Goal: Information Seeking & Learning: Find specific fact

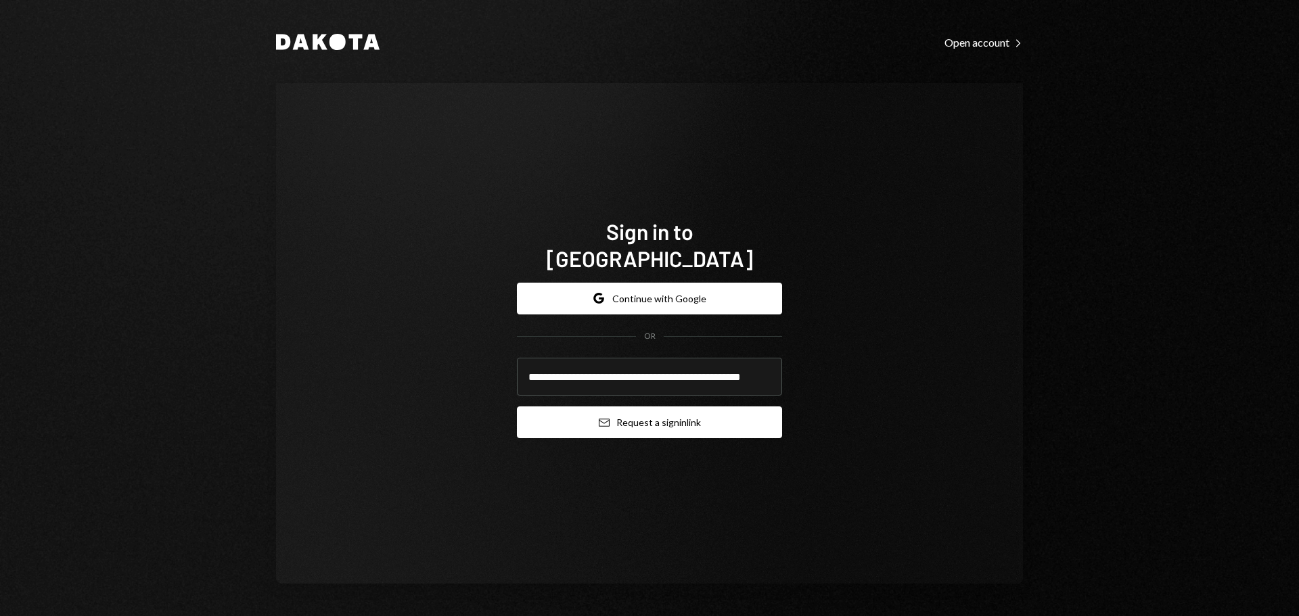
click at [685, 416] on button "Email Request a sign in link" at bounding box center [649, 423] width 265 height 32
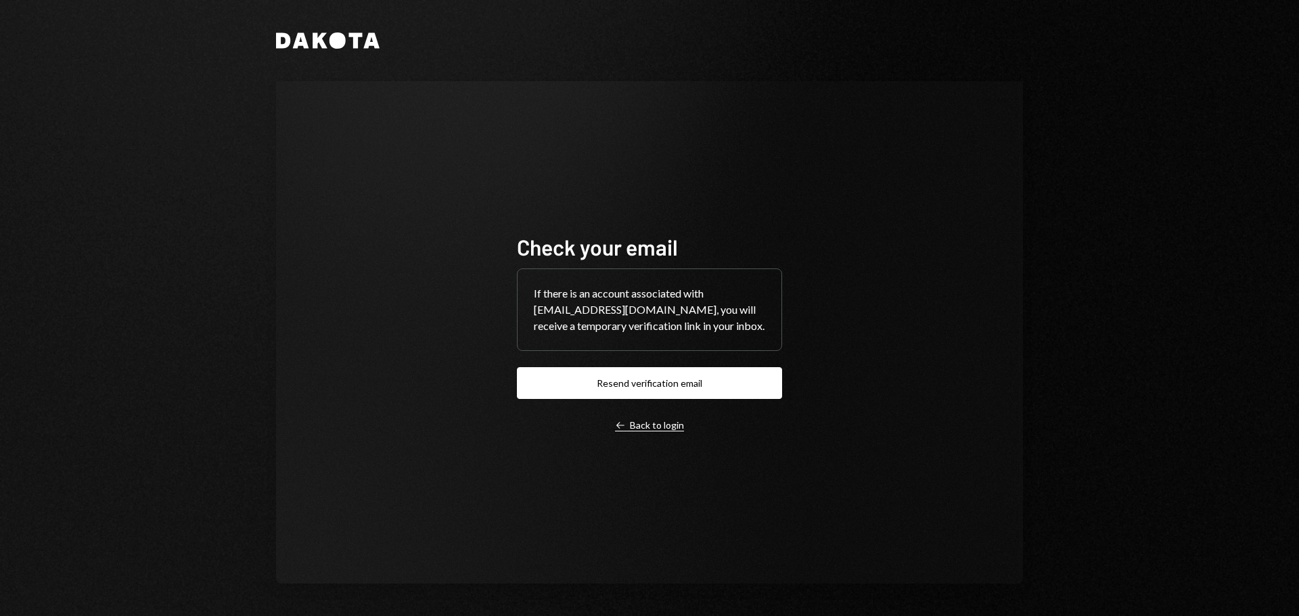
click at [654, 423] on div "Left Arrow Back to login" at bounding box center [649, 426] width 69 height 12
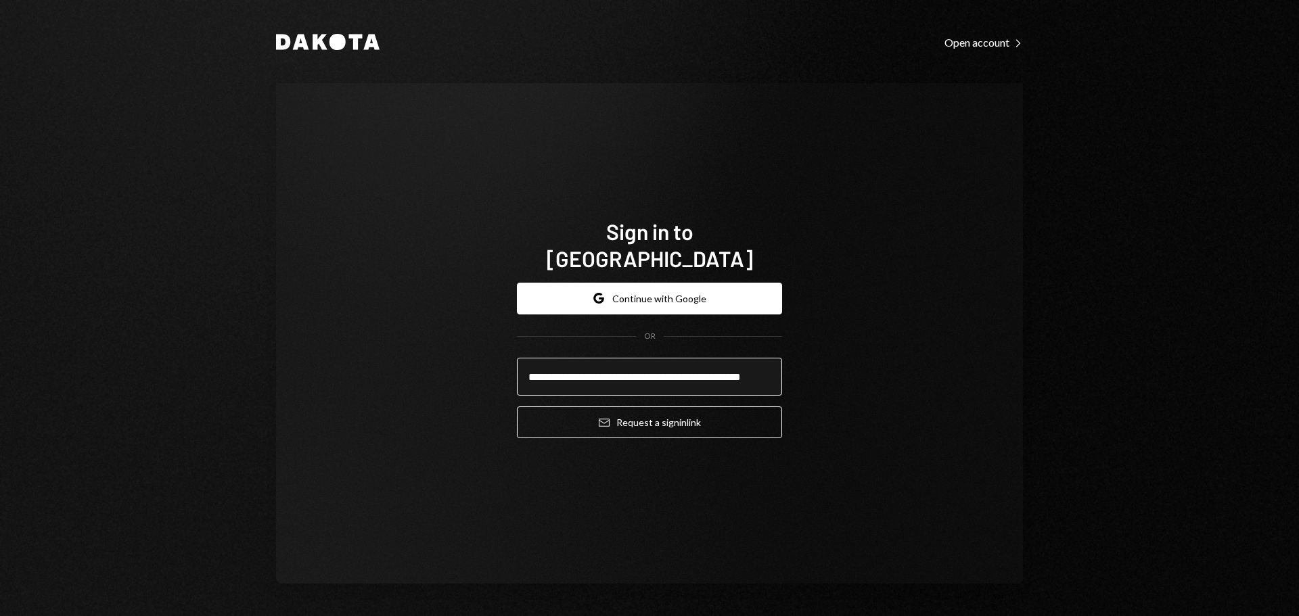
click at [627, 366] on input "**********" at bounding box center [649, 377] width 265 height 38
type input "**********"
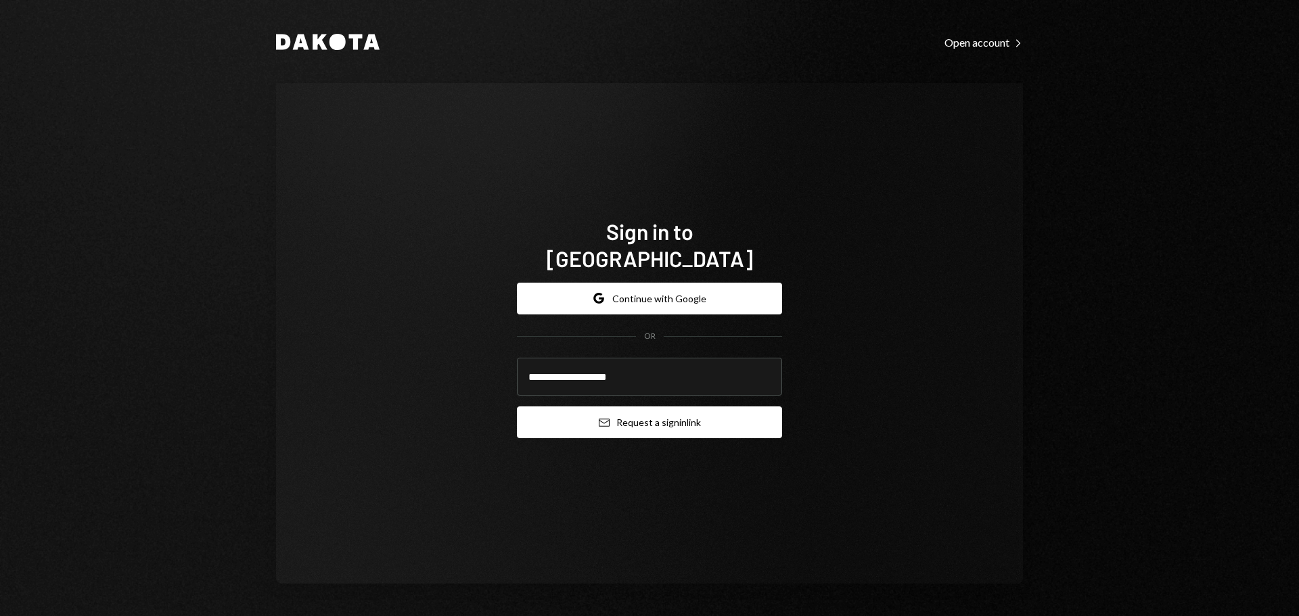
click at [627, 409] on button "Email Request a sign in link" at bounding box center [649, 423] width 265 height 32
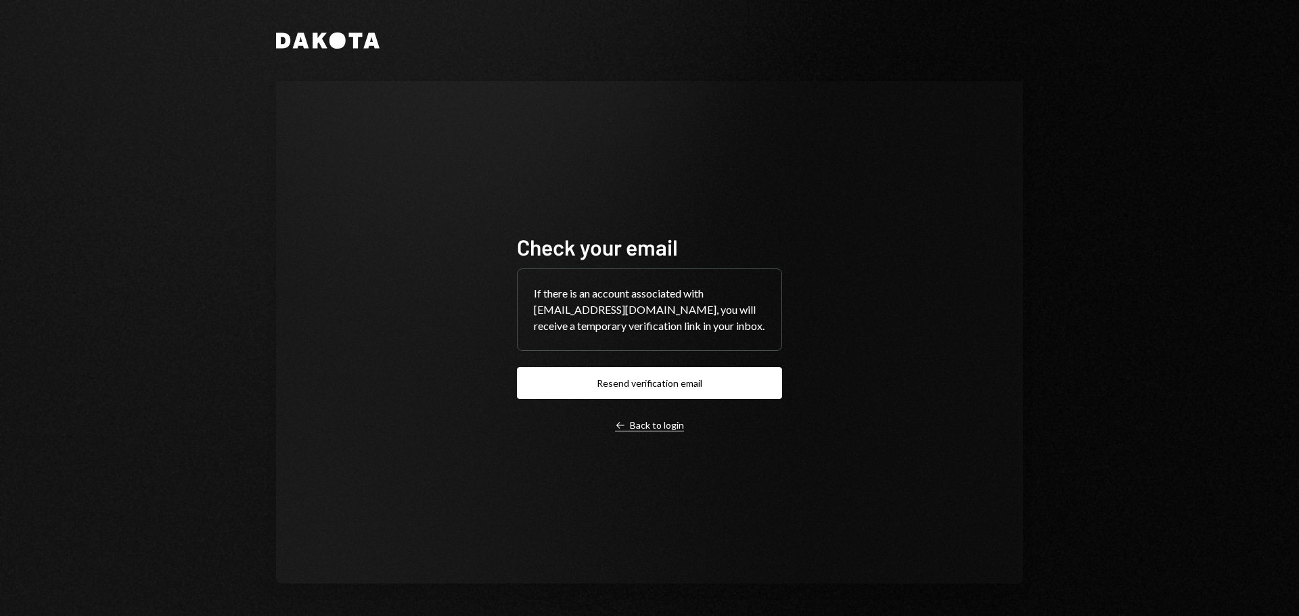
click at [659, 428] on div "Left Arrow Back to login" at bounding box center [649, 426] width 69 height 12
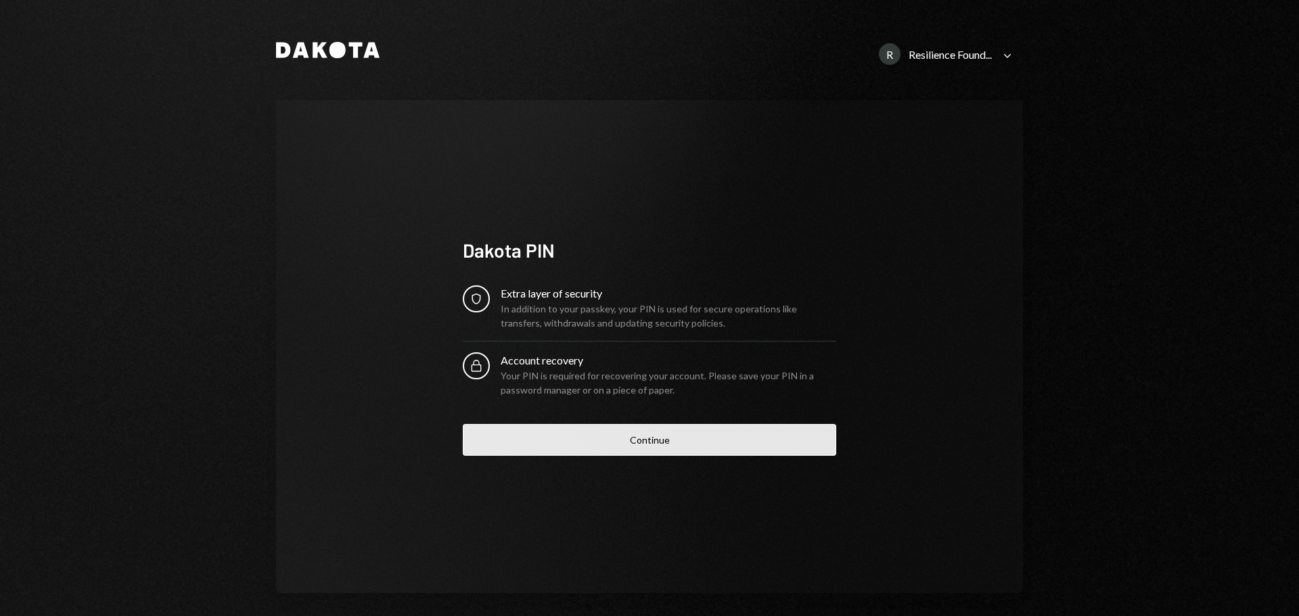
click at [612, 438] on button "Continue" at bounding box center [650, 440] width 374 height 32
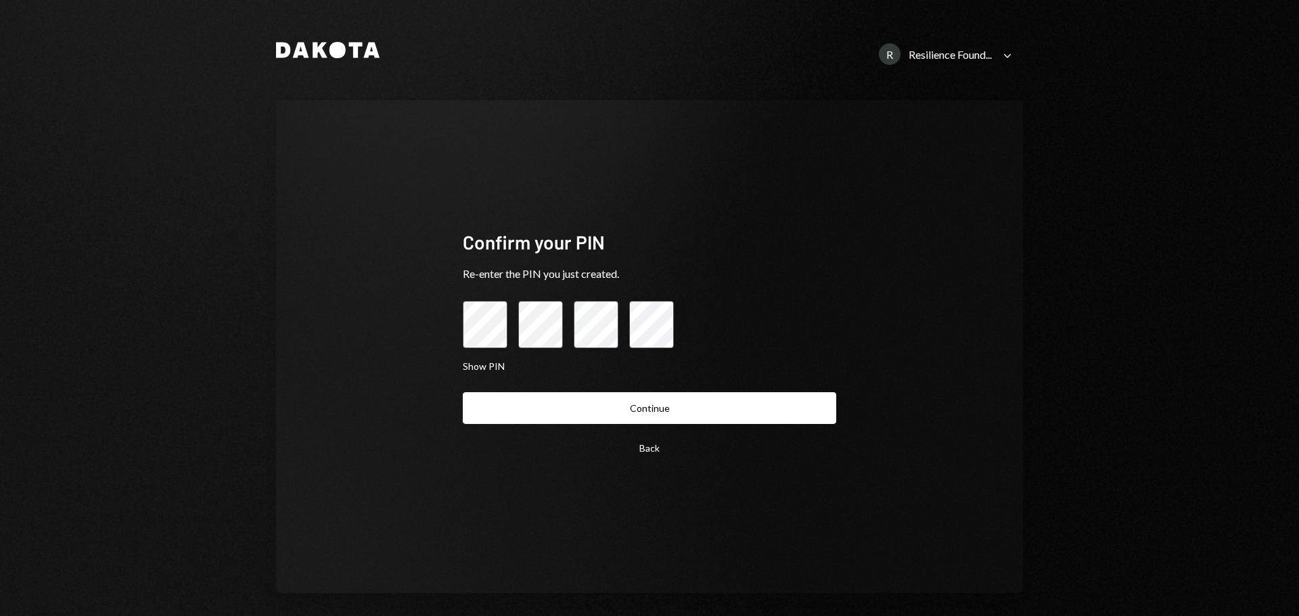
click at [555, 401] on button "Continue" at bounding box center [650, 408] width 374 height 32
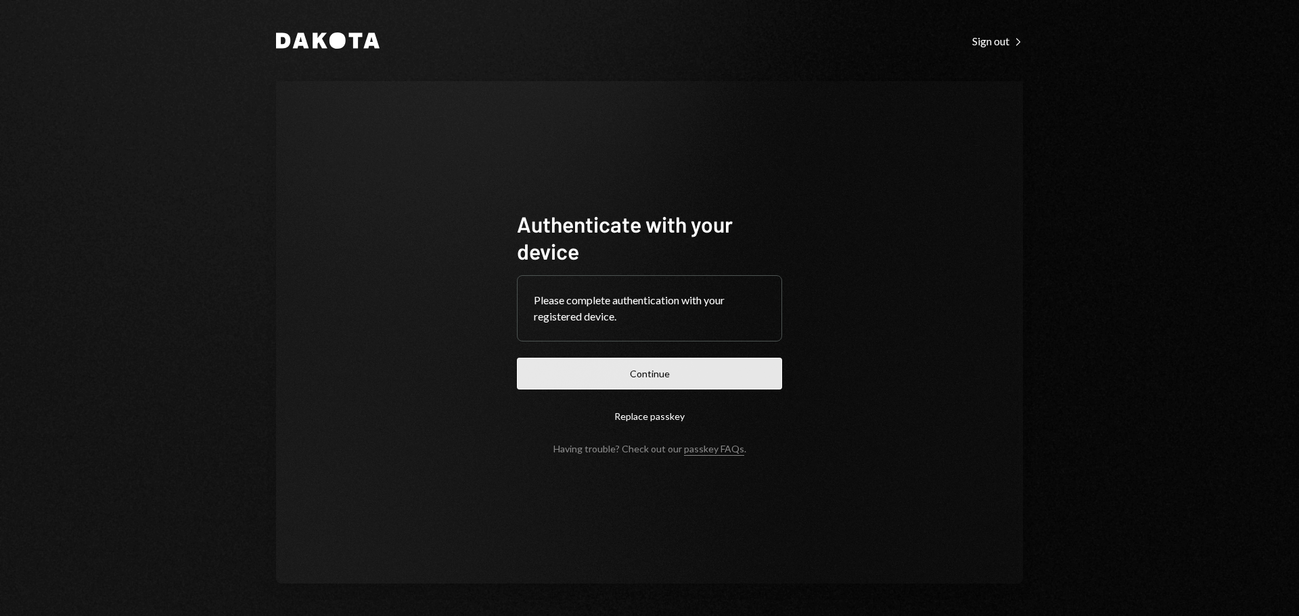
click at [611, 374] on button "Continue" at bounding box center [649, 374] width 265 height 32
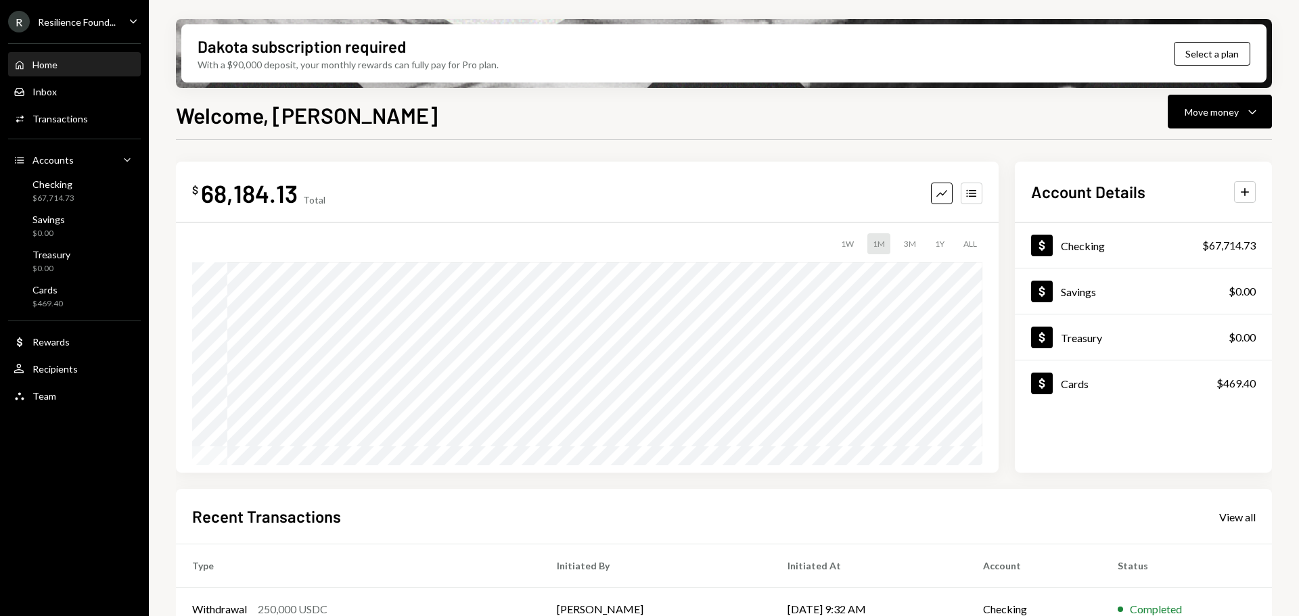
click at [87, 20] on div "Resilience Found..." at bounding box center [77, 22] width 78 height 12
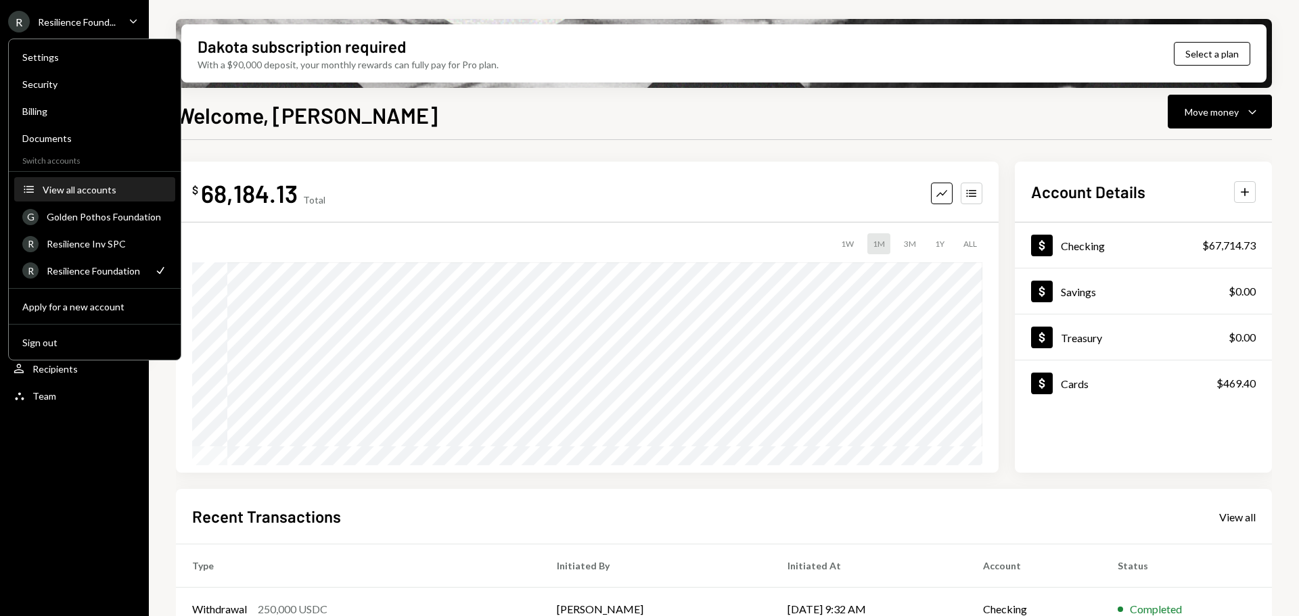
click at [89, 192] on div "View all accounts" at bounding box center [105, 190] width 125 height 12
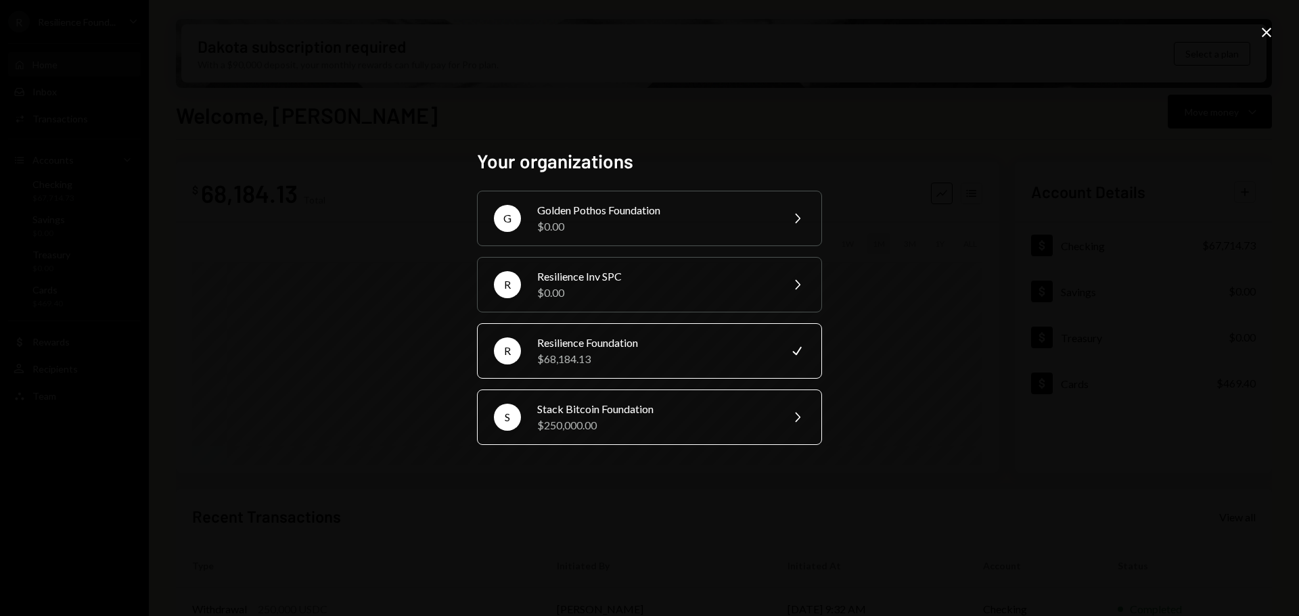
click at [575, 415] on div "Stack Bitcoin Foundation" at bounding box center [654, 409] width 235 height 16
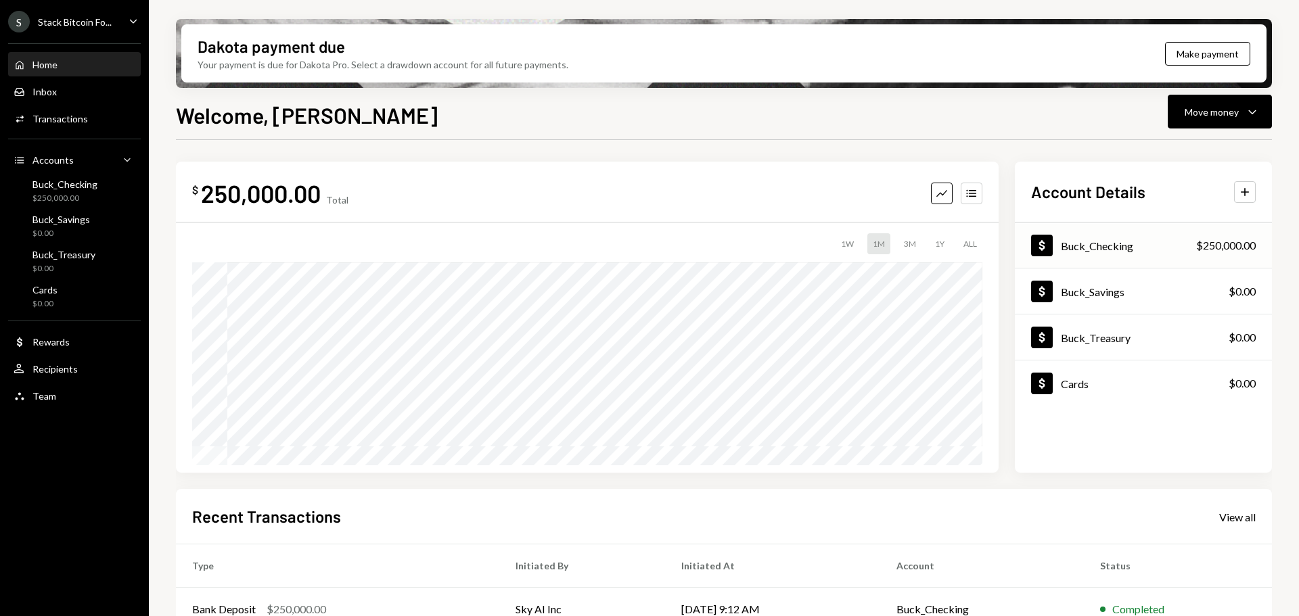
click at [1071, 245] on div "Buck_Checking" at bounding box center [1097, 246] width 72 height 13
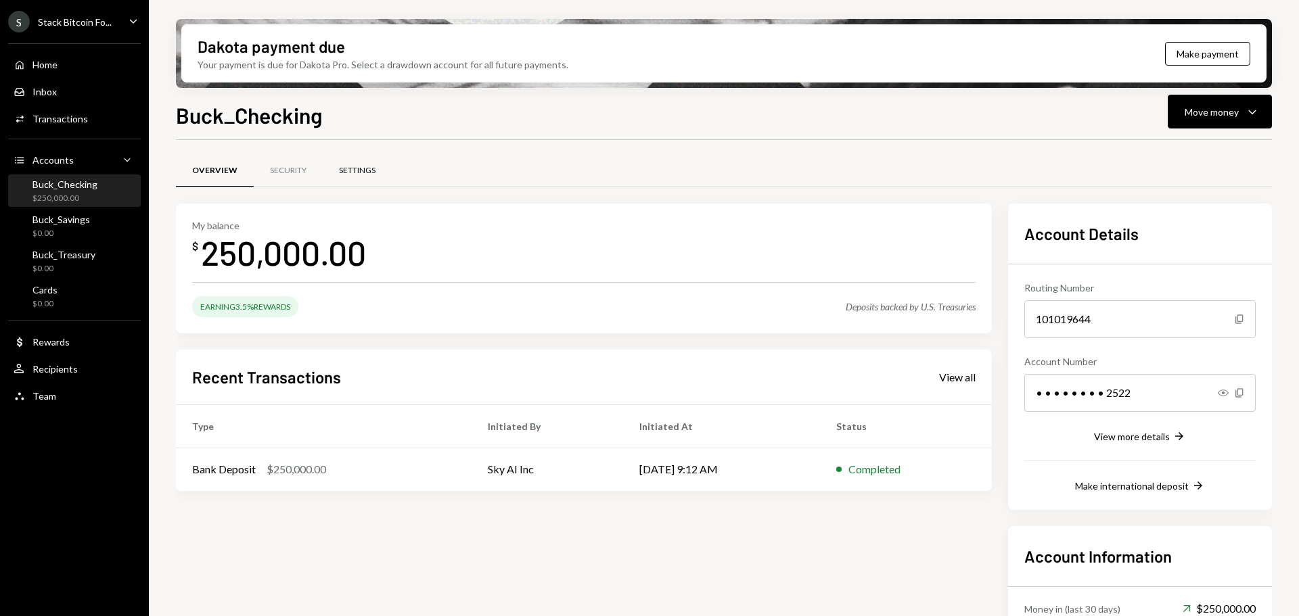
click at [351, 168] on div "Settings" at bounding box center [357, 171] width 37 height 12
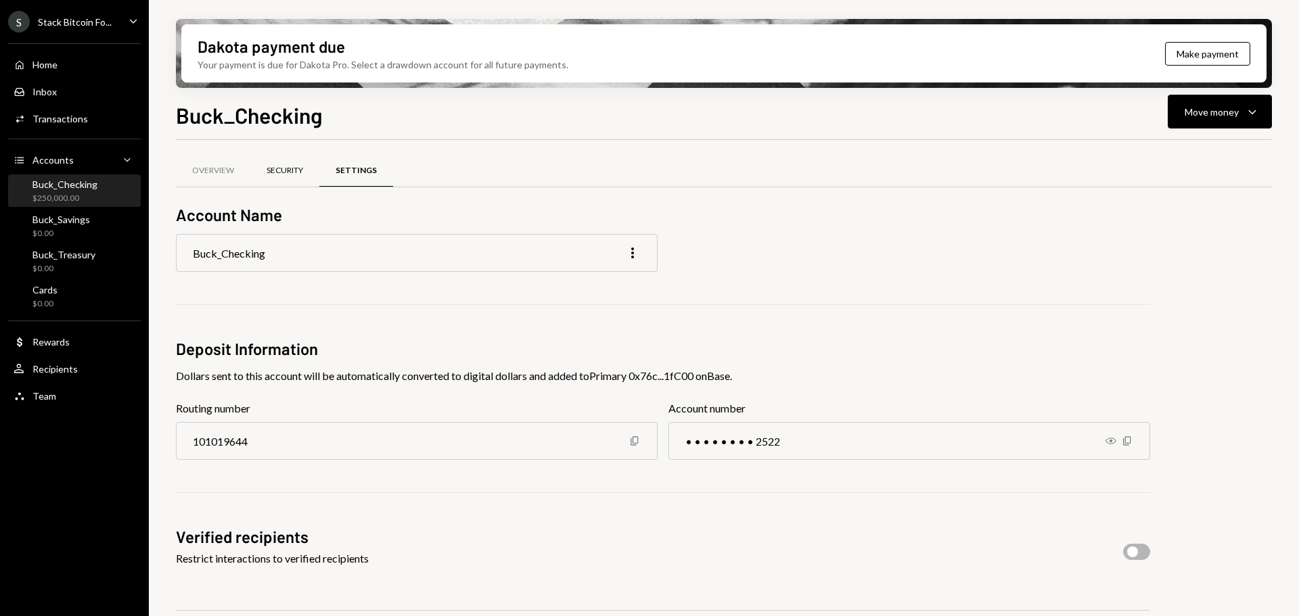
click at [267, 172] on div "Security" at bounding box center [284, 171] width 69 height 32
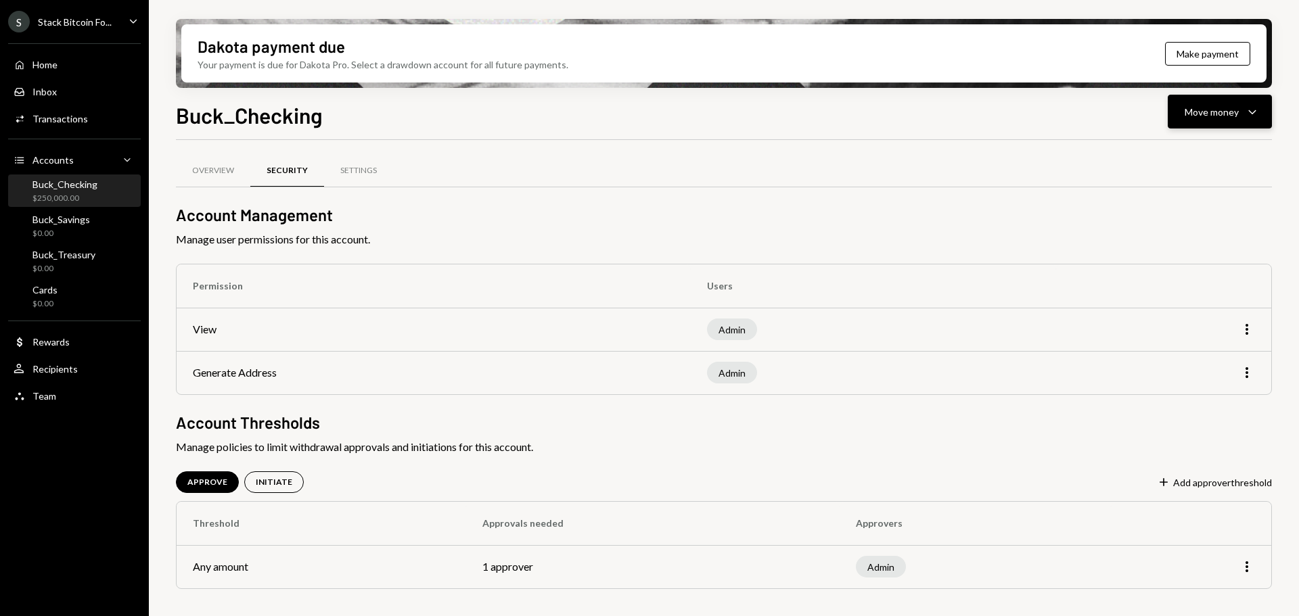
click at [1232, 108] on div "Move money" at bounding box center [1212, 112] width 54 height 14
click at [958, 194] on div "Overview Security Settings" at bounding box center [724, 179] width 1096 height 50
click at [879, 572] on div "Admin" at bounding box center [881, 567] width 50 height 22
click at [1244, 566] on icon "More" at bounding box center [1247, 567] width 16 height 16
click at [1001, 470] on div "Overview Security Settings Account Management Manage user permissions for this …" at bounding box center [724, 389] width 1096 height 455
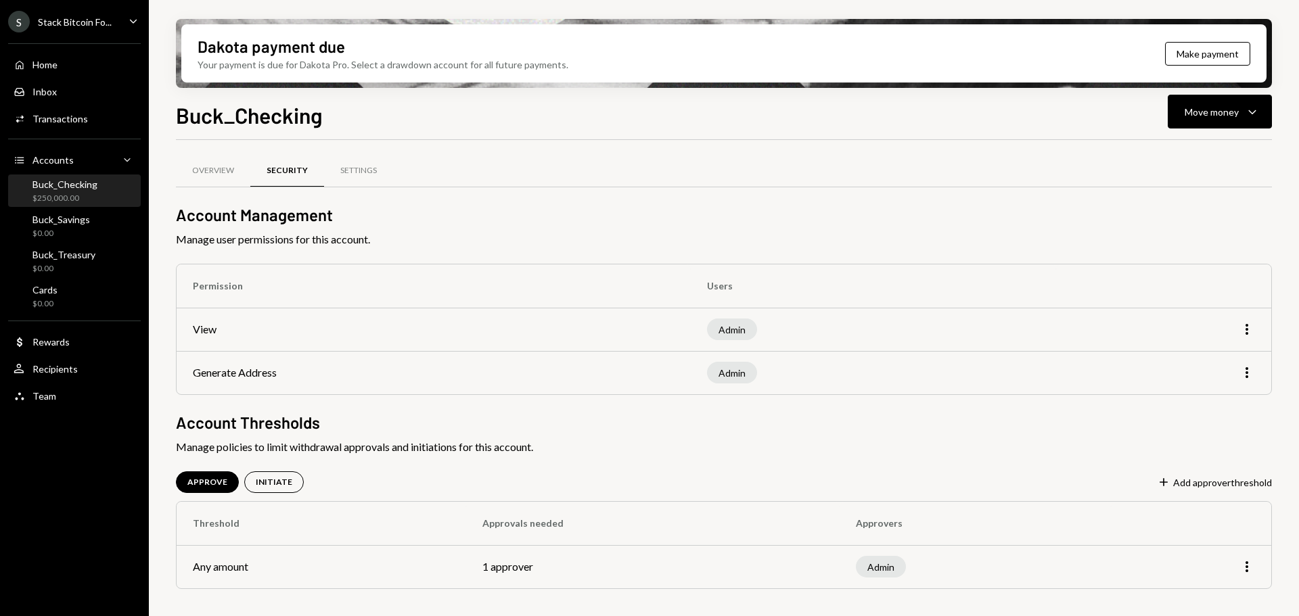
click at [70, 203] on div "$250,000.00" at bounding box center [64, 199] width 65 height 12
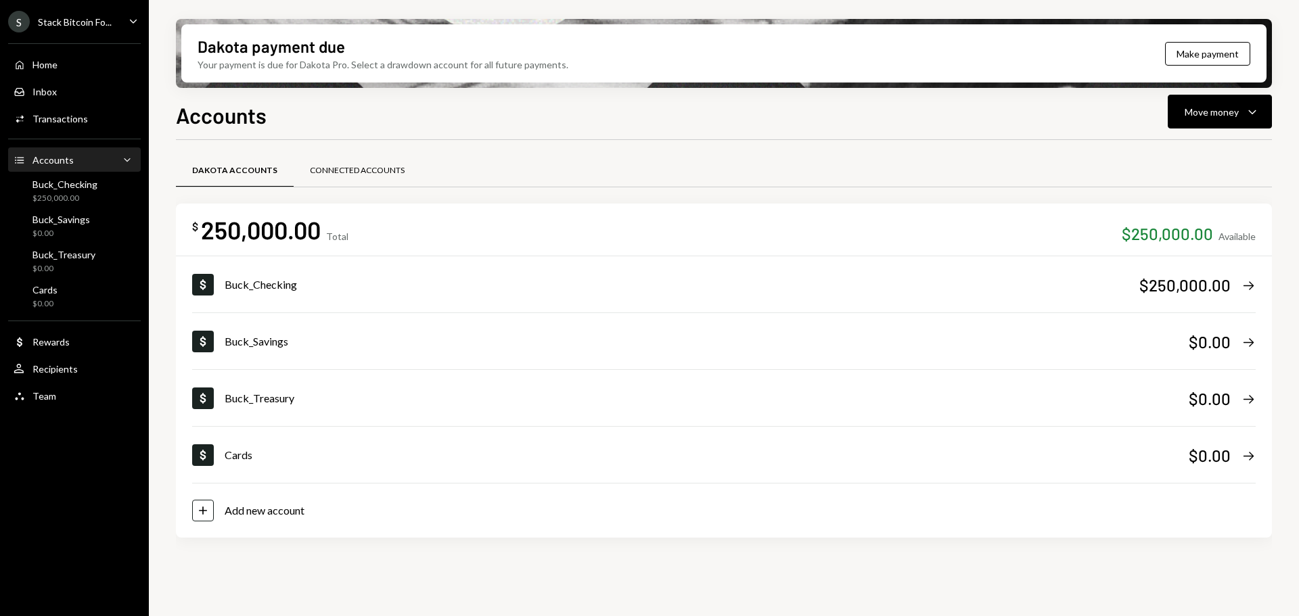
click at [359, 172] on div "Connected Accounts" at bounding box center [357, 171] width 95 height 12
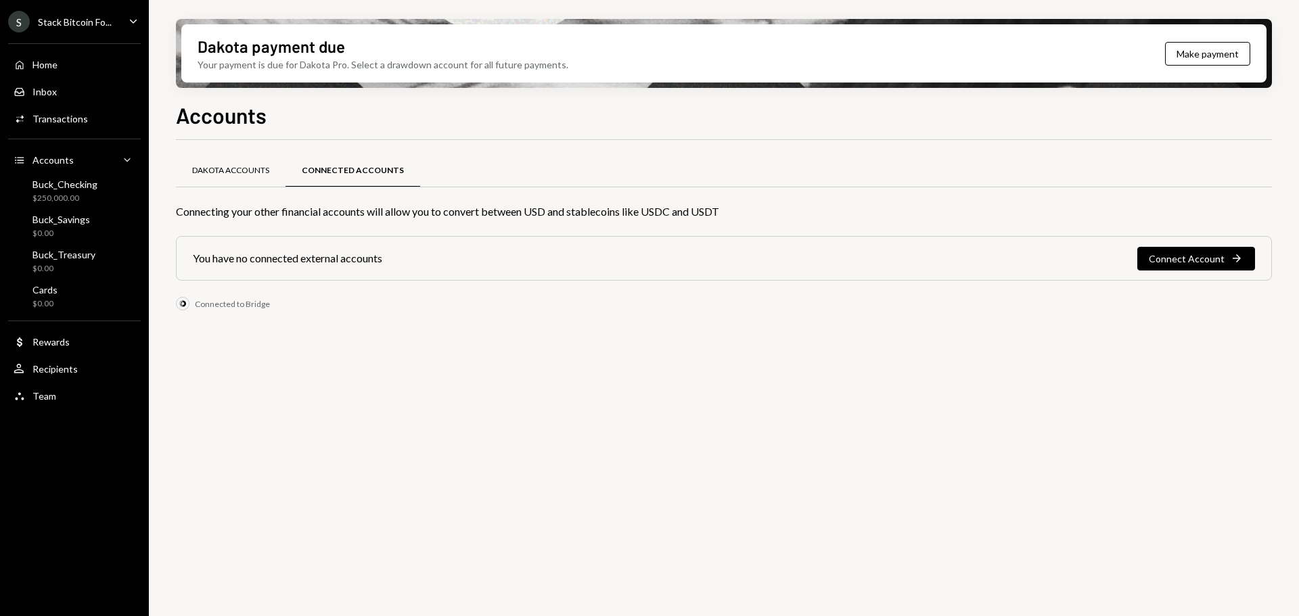
click at [238, 169] on div "Dakota Accounts" at bounding box center [230, 171] width 77 height 12
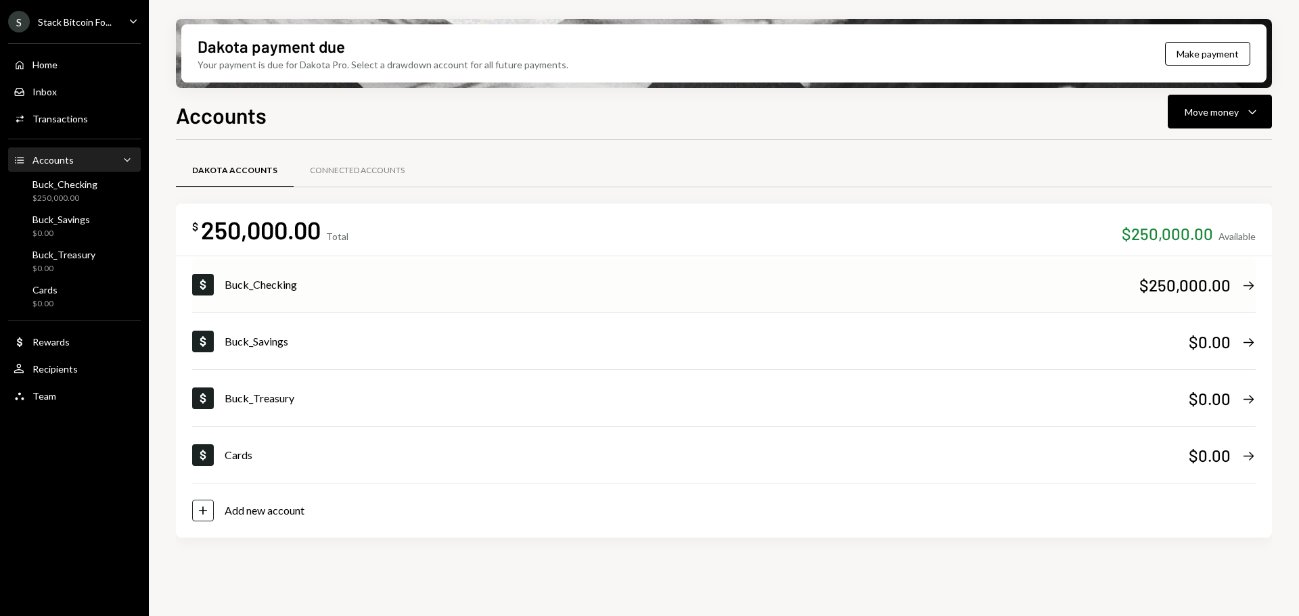
click at [258, 290] on div "Buck_Checking" at bounding box center [682, 285] width 915 height 16
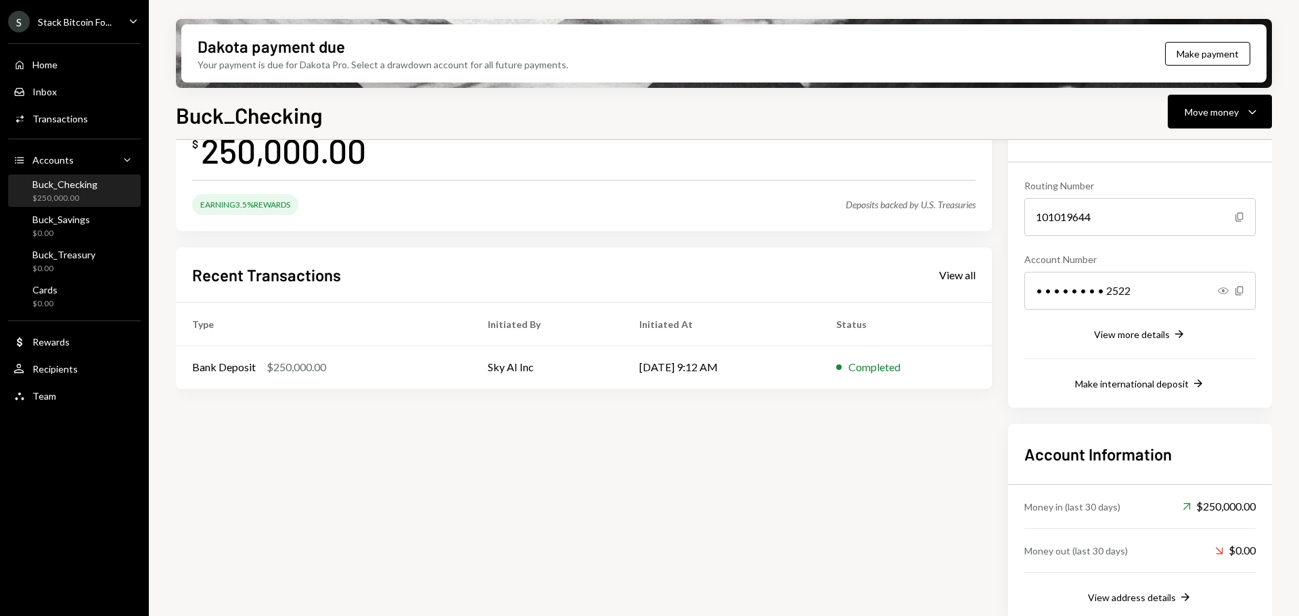
scroll to position [119, 0]
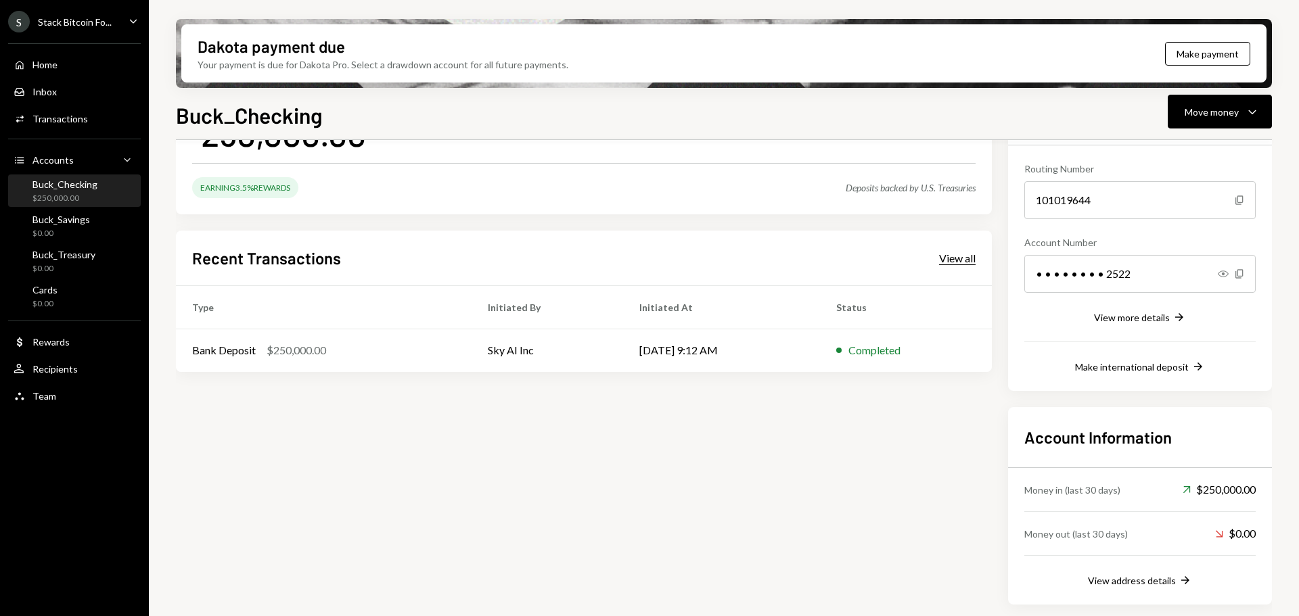
click at [955, 260] on div "View all" at bounding box center [957, 259] width 37 height 14
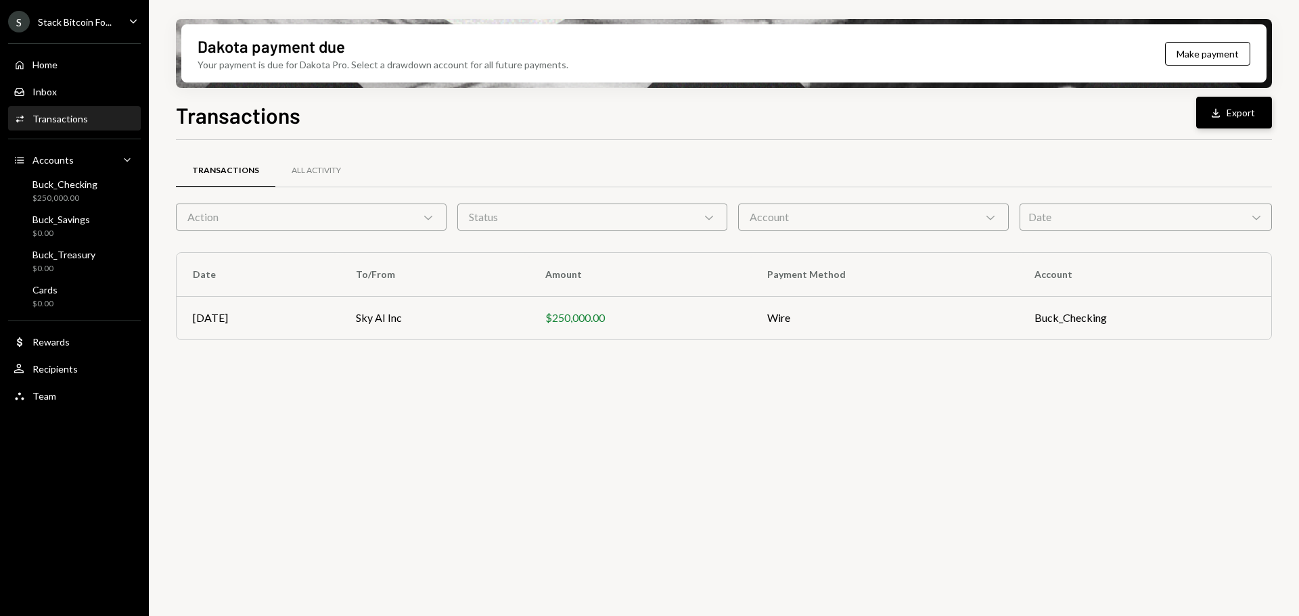
click at [1228, 113] on button "Download Export" at bounding box center [1234, 113] width 76 height 32
click at [301, 171] on div "All Activity" at bounding box center [316, 171] width 49 height 12
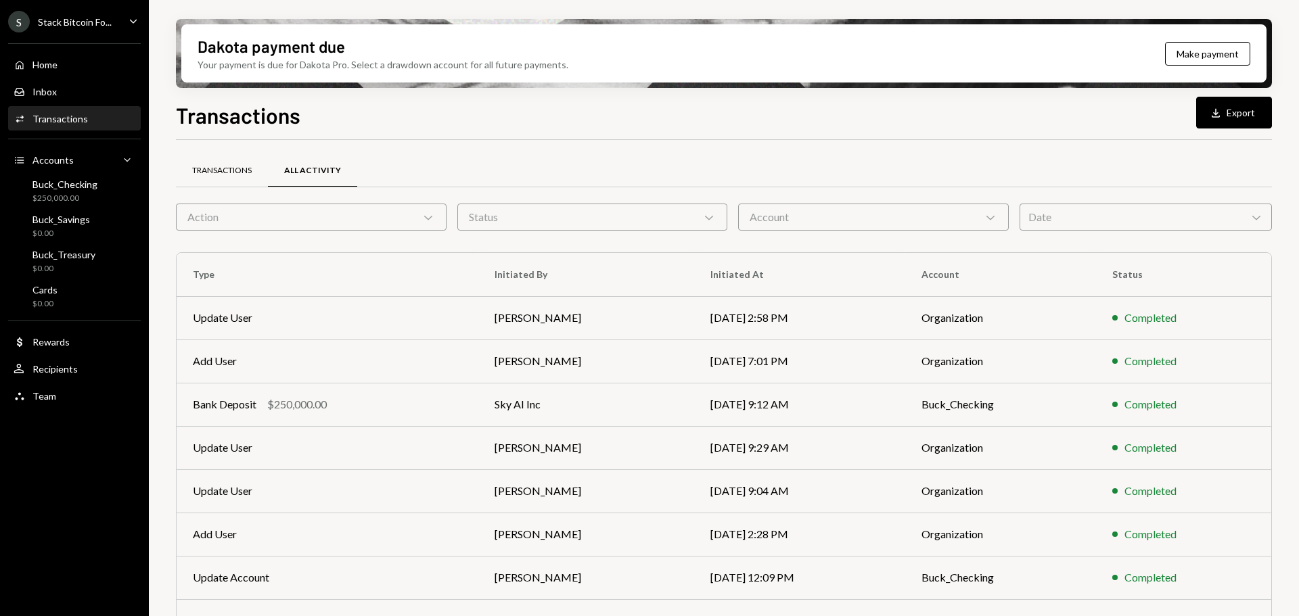
click at [220, 163] on div "Transactions" at bounding box center [222, 171] width 92 height 32
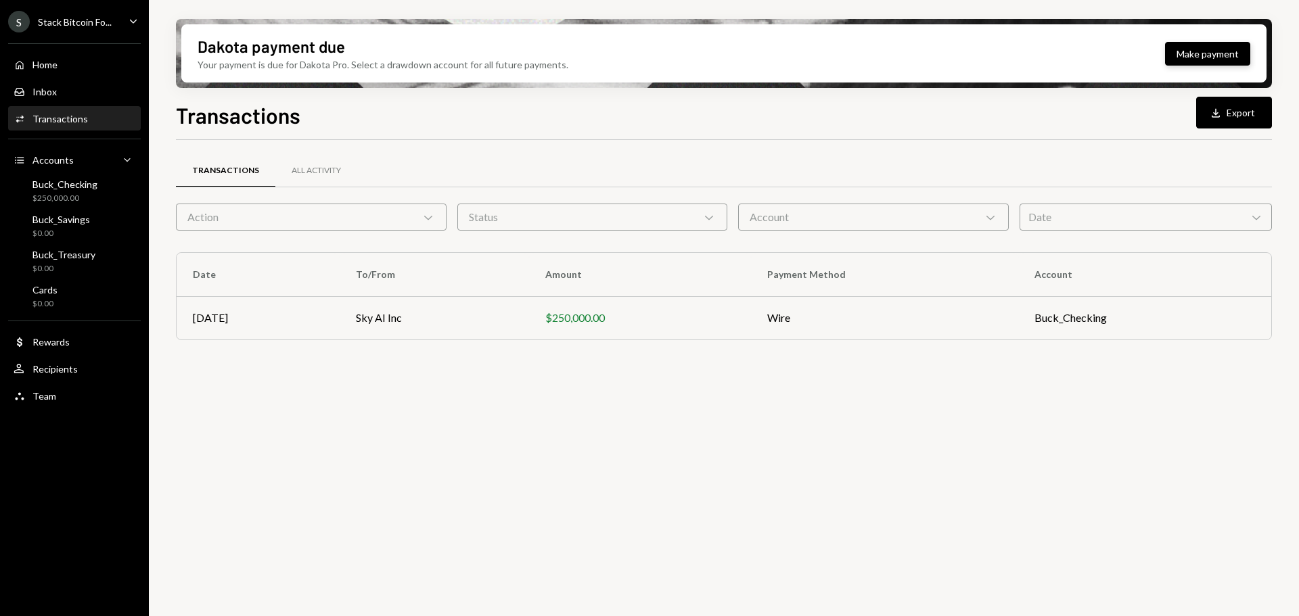
click at [1178, 53] on button "Make payment" at bounding box center [1207, 54] width 85 height 24
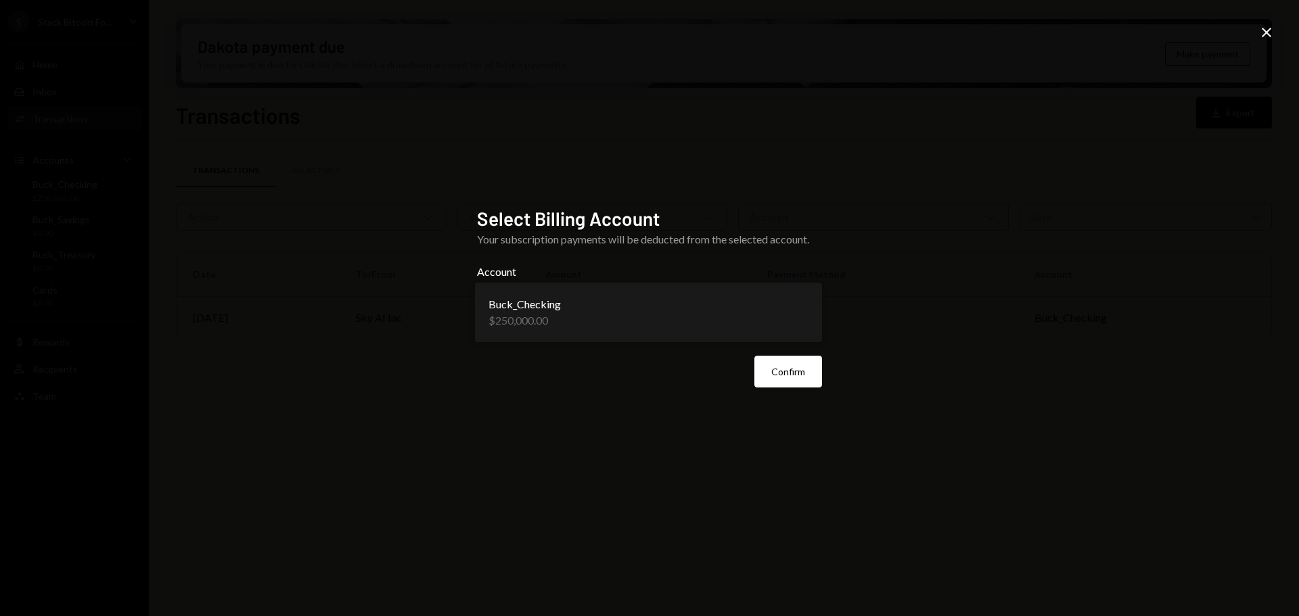
click at [725, 309] on body "**********" at bounding box center [649, 308] width 1299 height 616
click at [1269, 32] on icon "Close" at bounding box center [1267, 32] width 16 height 16
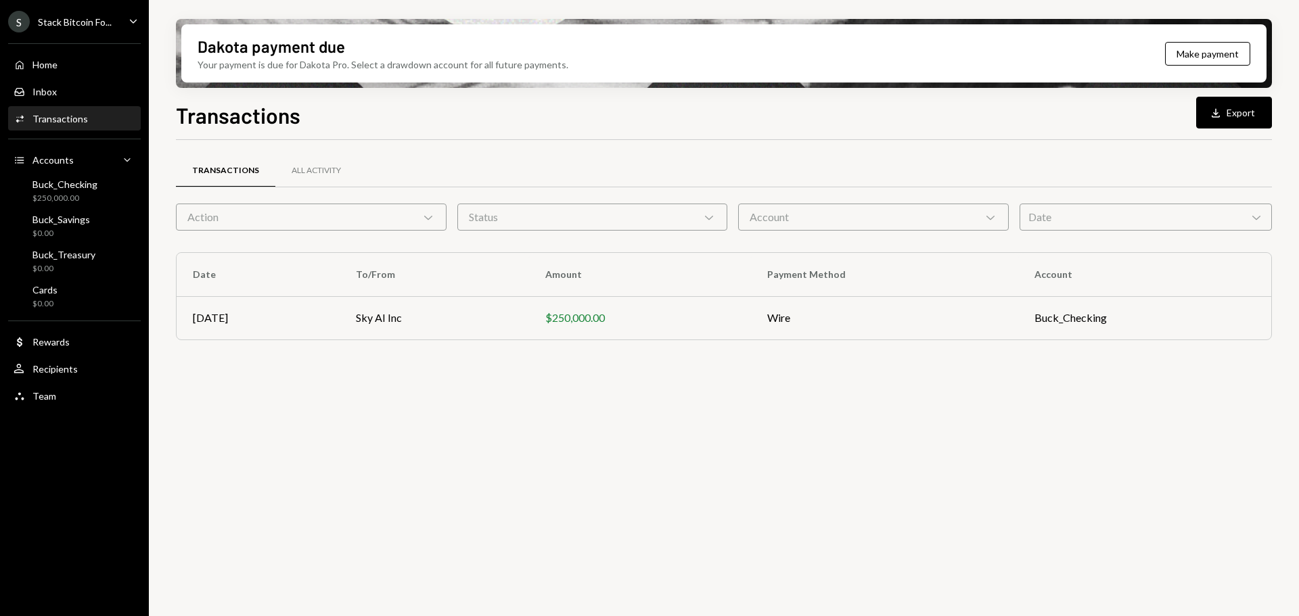
click at [1079, 108] on div "Transactions Download Export" at bounding box center [724, 114] width 1096 height 30
click at [221, 176] on div "Transactions" at bounding box center [225, 171] width 67 height 12
click at [380, 317] on td "Sky AI Inc" at bounding box center [434, 317] width 189 height 43
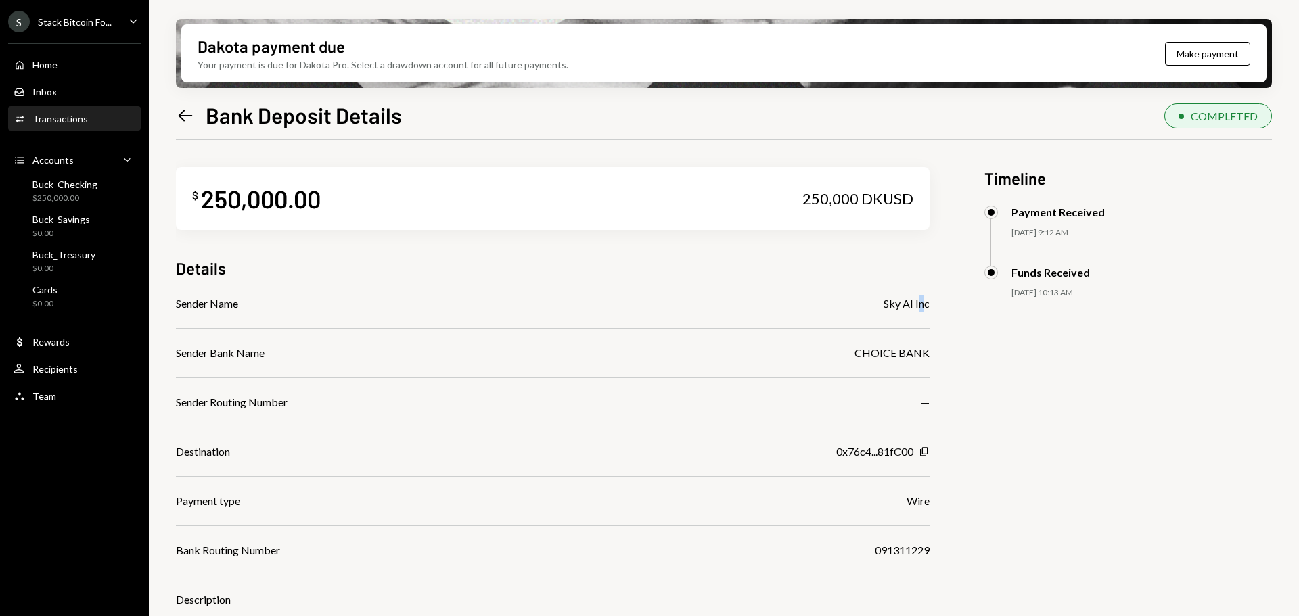
click at [919, 312] on div "Sender Name Sky AI Inc Sender Bank Name CHOICE BANK Sender Routing Number — Des…" at bounding box center [553, 501] width 754 height 411
click at [851, 303] on div "Sender Name Sky AI Inc" at bounding box center [553, 304] width 754 height 16
drag, startPoint x: 879, startPoint y: 198, endPoint x: 863, endPoint y: 198, distance: 15.6
click at [863, 198] on div "250,000 DKUSD" at bounding box center [858, 198] width 111 height 19
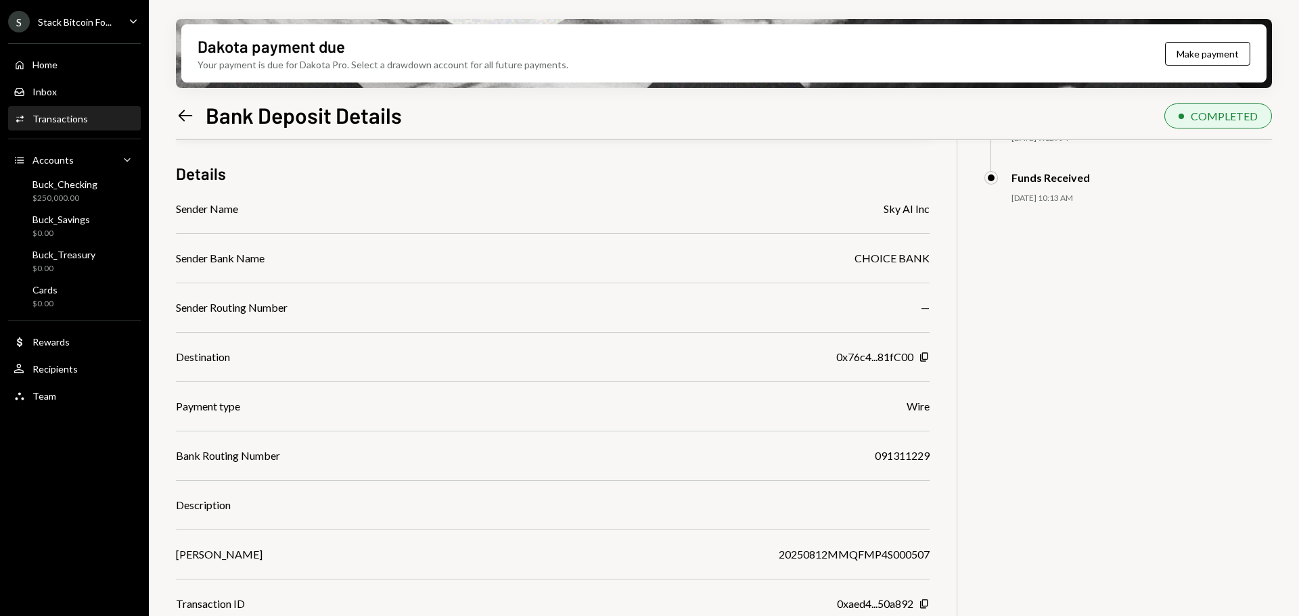
scroll to position [108, 0]
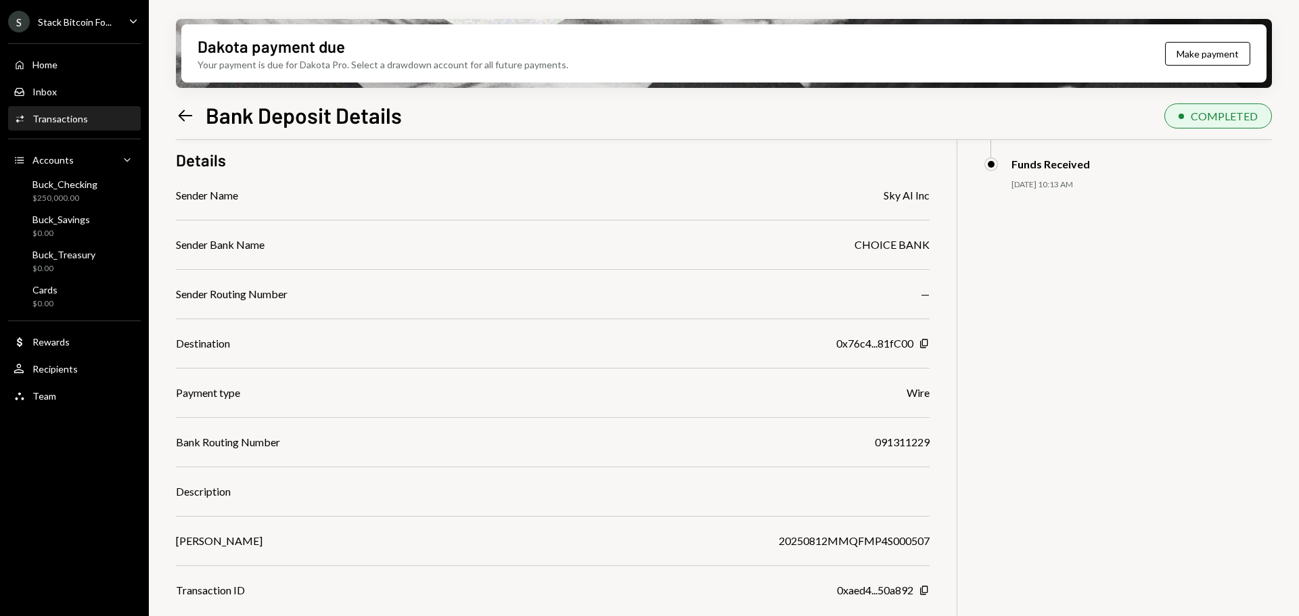
click at [184, 115] on icon at bounding box center [186, 116] width 14 height 12
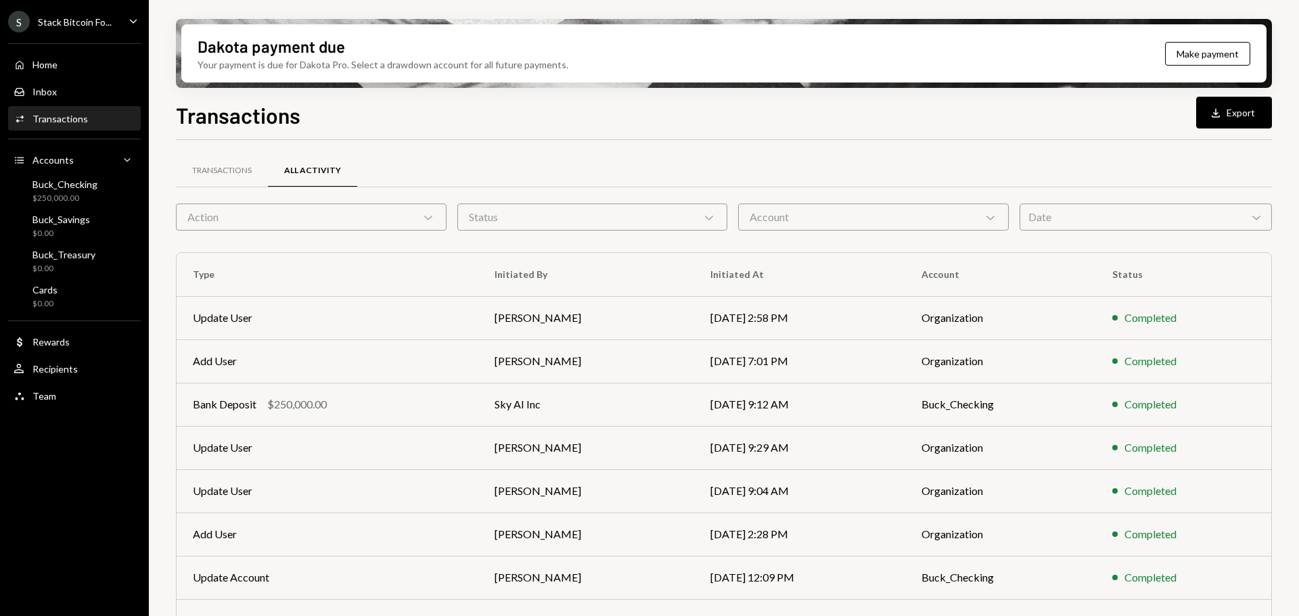
click at [102, 26] on div "Stack Bitcoin Fo..." at bounding box center [75, 22] width 74 height 12
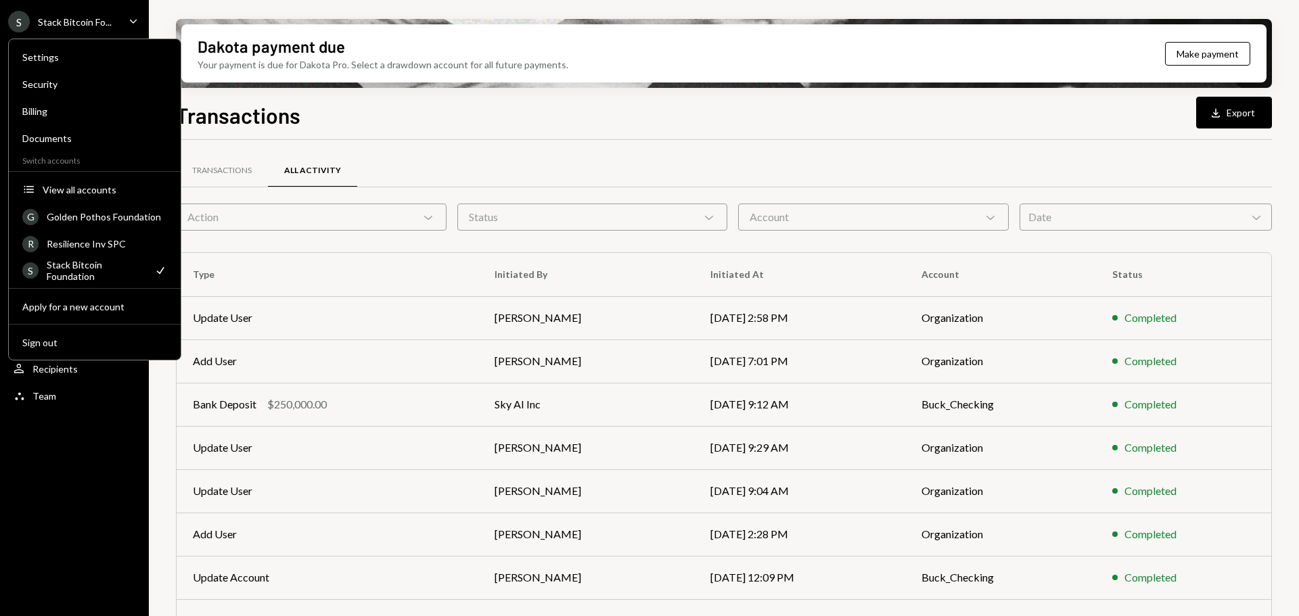
click at [420, 108] on div "Transactions Download Export" at bounding box center [724, 114] width 1096 height 30
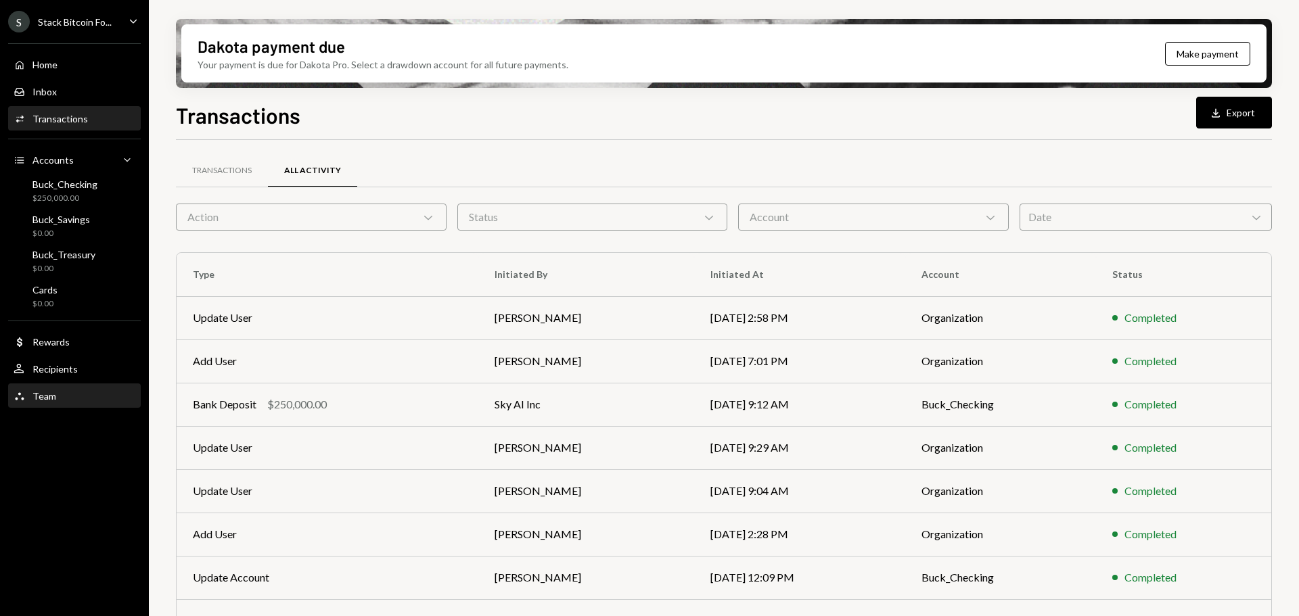
click at [77, 398] on div "Team Team" at bounding box center [75, 396] width 122 height 12
